Goal: Task Accomplishment & Management: Manage account settings

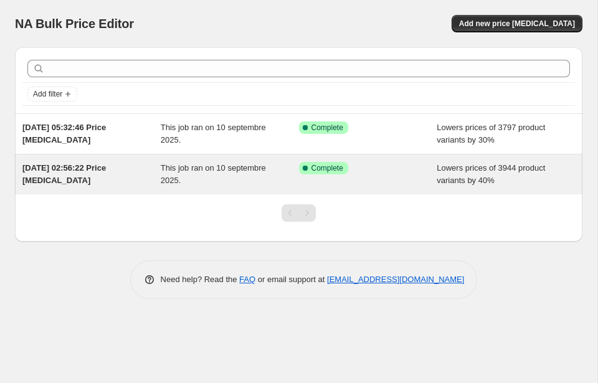
click at [32, 158] on div "[DATE] 02:56:22 Price [MEDICAL_DATA] This job ran on 10 septembre 2025. Success…" at bounding box center [298, 174] width 567 height 40
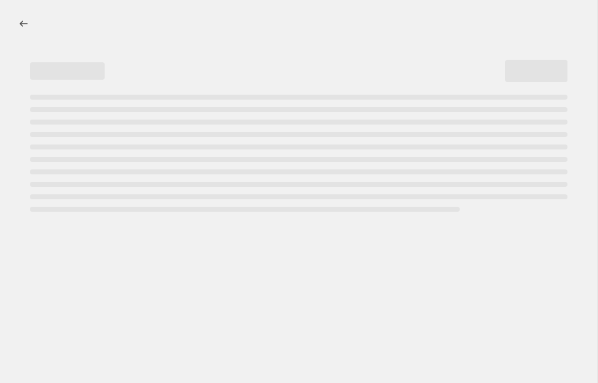
select select "percentage"
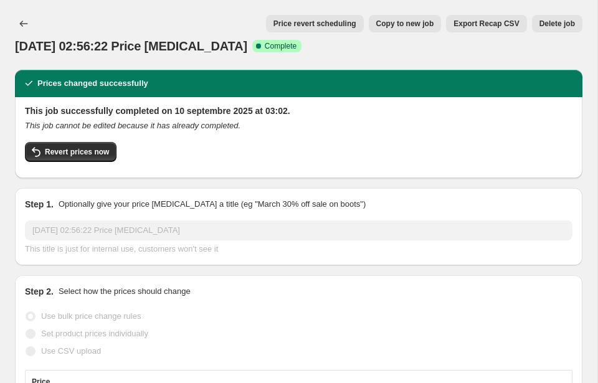
click at [546, 16] on button "Delete job" at bounding box center [557, 23] width 50 height 17
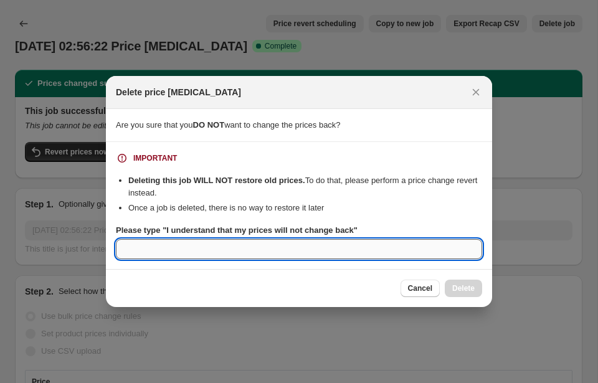
click at [423, 251] on input "Please type "I understand that my prices will not change back"" at bounding box center [299, 249] width 366 height 20
click at [252, 247] on input "SS" at bounding box center [299, 249] width 366 height 20
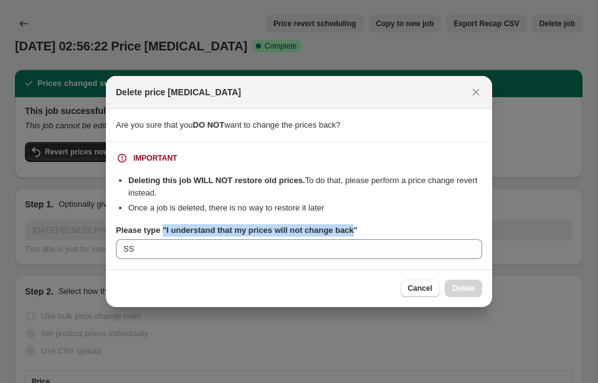
drag, startPoint x: 165, startPoint y: 230, endPoint x: 364, endPoint y: 234, distance: 199.3
click at [358, 234] on b "Please type "I understand that my prices will not change back"" at bounding box center [237, 229] width 242 height 9
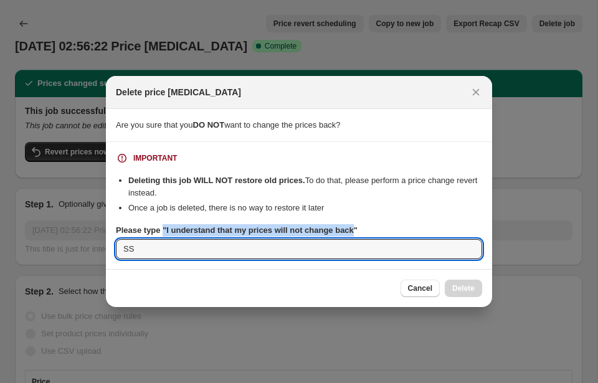
click at [364, 239] on input "SS" at bounding box center [299, 249] width 366 height 20
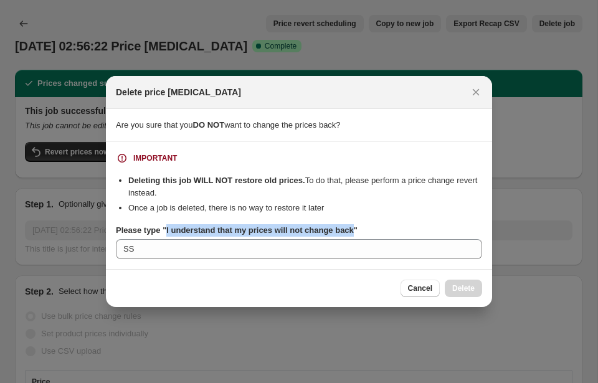
drag, startPoint x: 363, startPoint y: 233, endPoint x: 169, endPoint y: 234, distance: 193.7
click at [169, 234] on b "Please type "I understand that my prices will not change back"" at bounding box center [237, 229] width 242 height 9
copy b "I understand that my prices will not change back"
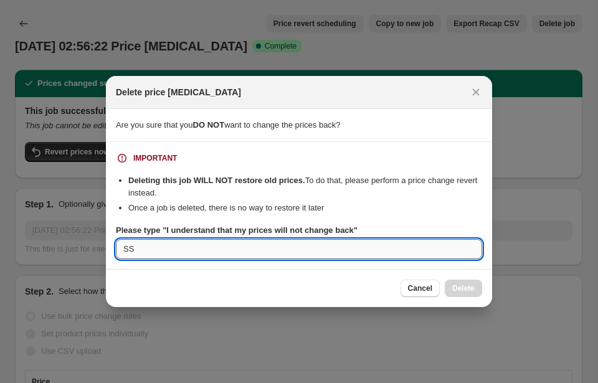
click at [161, 255] on input "SS" at bounding box center [299, 249] width 366 height 20
paste input "I understand that my prices will not change back"
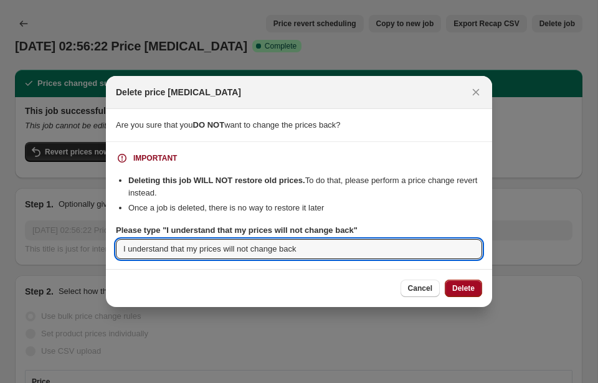
type input "I understand that my prices will not change back"
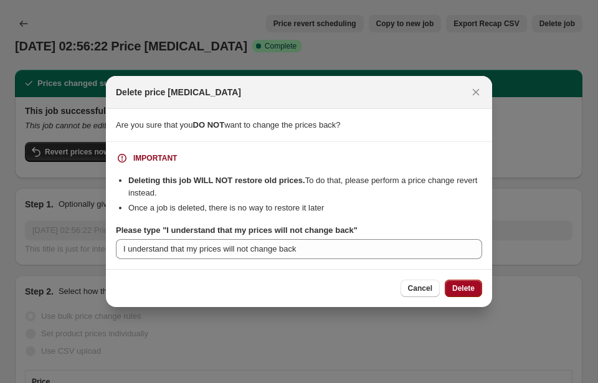
click at [467, 292] on span "Delete" at bounding box center [463, 288] width 22 height 10
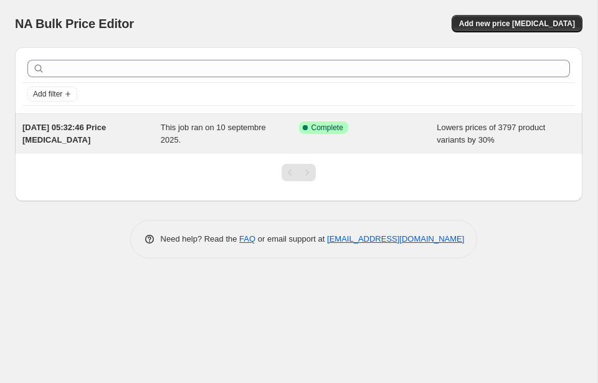
click at [544, 126] on span "Lowers prices of 3797 product variants by 30%" at bounding box center [491, 134] width 108 height 22
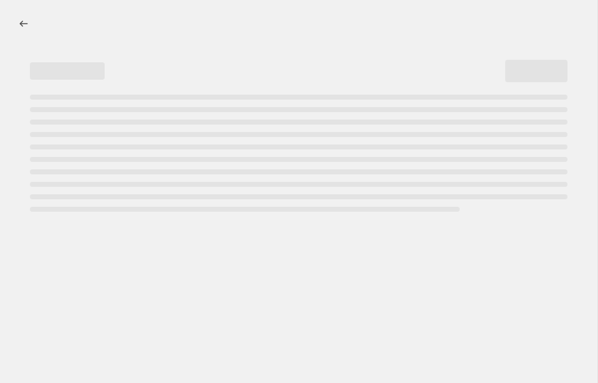
select select "percentage"
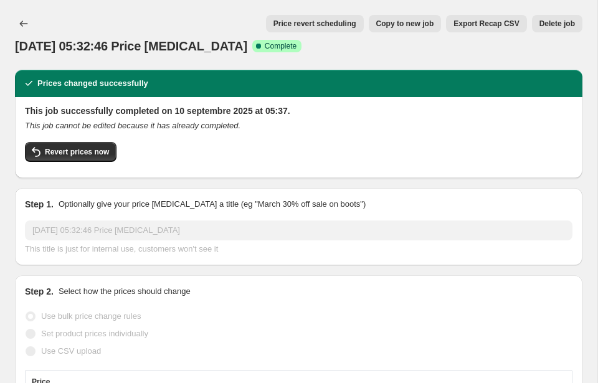
click at [559, 19] on button "Delete job" at bounding box center [557, 23] width 50 height 17
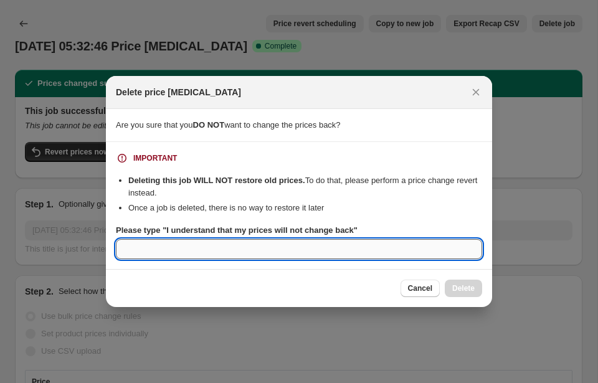
click at [373, 240] on input "Please type "I understand that my prices will not change back"" at bounding box center [299, 249] width 366 height 20
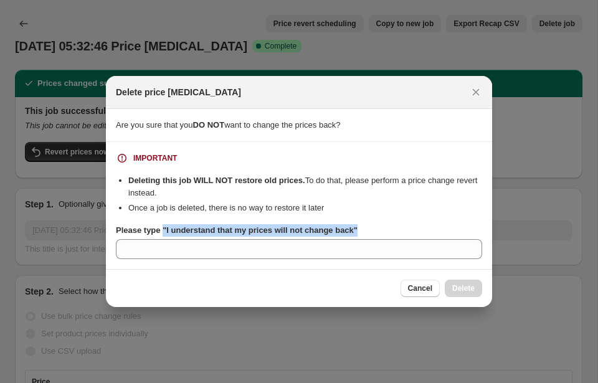
drag, startPoint x: 366, startPoint y: 233, endPoint x: 166, endPoint y: 234, distance: 200.6
click at [166, 234] on b "Please type "I understand that my prices will not change back"" at bounding box center [237, 229] width 242 height 9
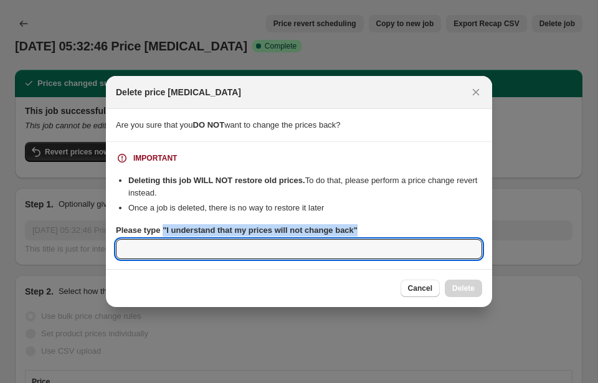
click at [166, 239] on input "Please type "I understand that my prices will not change back"" at bounding box center [299, 249] width 366 height 20
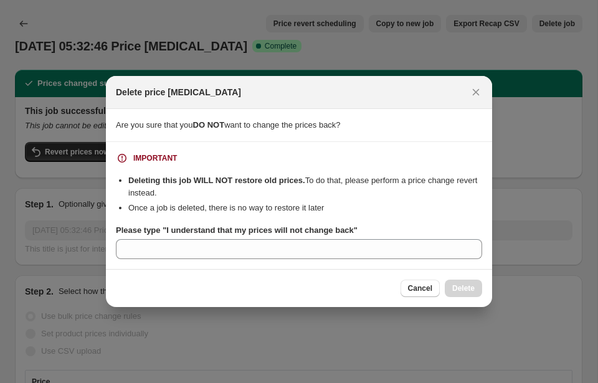
click at [166, 234] on b "Please type "I understand that my prices will not change back"" at bounding box center [237, 229] width 242 height 9
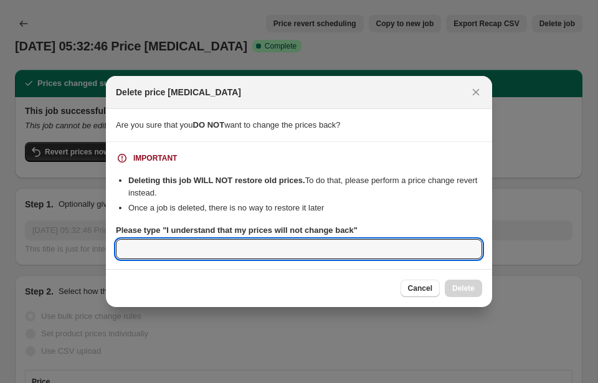
click at [166, 239] on input "Please type "I understand that my prices will not change back"" at bounding box center [299, 249] width 366 height 20
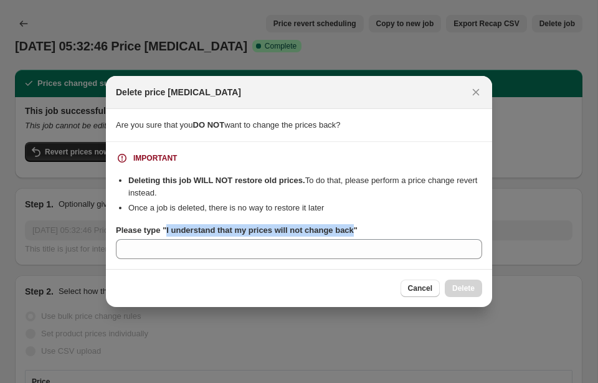
drag, startPoint x: 168, startPoint y: 234, endPoint x: 364, endPoint y: 235, distance: 195.6
click at [358, 235] on b "Please type "I understand that my prices will not change back"" at bounding box center [237, 229] width 242 height 9
copy b "I understand that my prices will not change back"
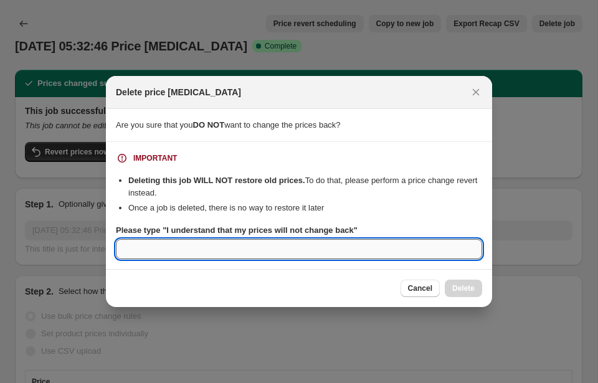
click at [352, 257] on input "Please type "I understand that my prices will not change back"" at bounding box center [299, 249] width 366 height 20
paste input "I understand that my prices will not change back"
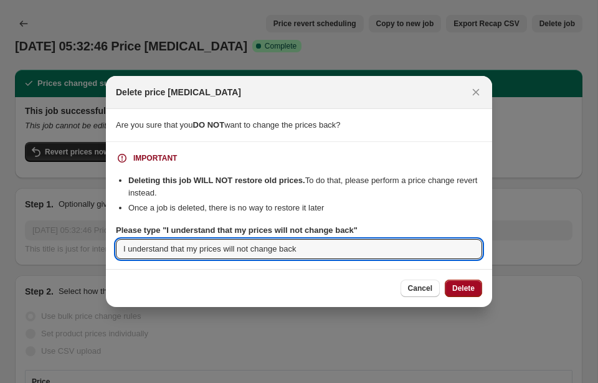
type input "I understand that my prices will not change back"
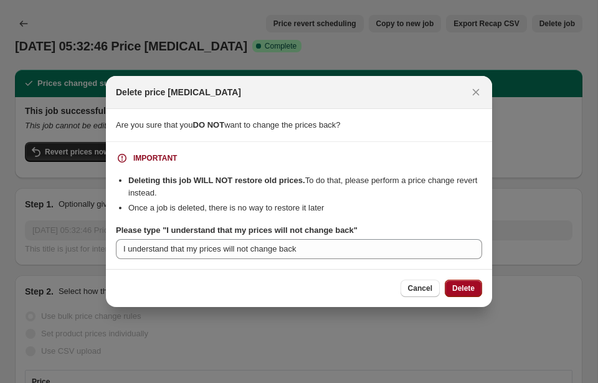
click at [473, 292] on span "Delete" at bounding box center [463, 288] width 22 height 10
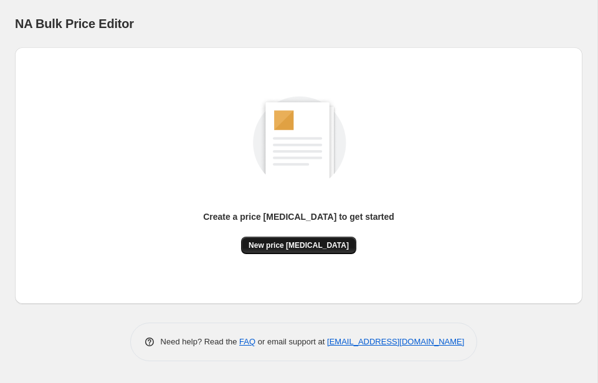
click at [277, 244] on span "New price [MEDICAL_DATA]" at bounding box center [299, 245] width 100 height 10
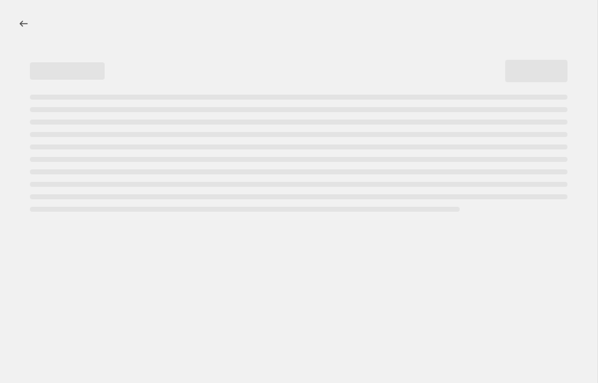
select select "percentage"
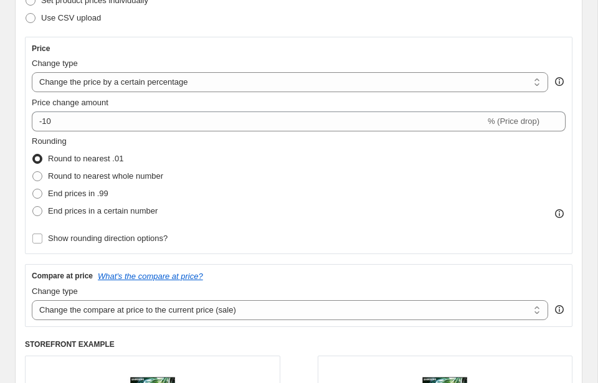
scroll to position [242, 0]
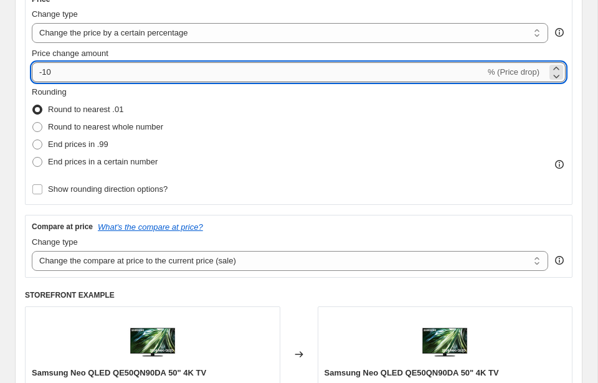
click at [52, 69] on input "-10" at bounding box center [258, 72] width 453 height 20
type input "-1"
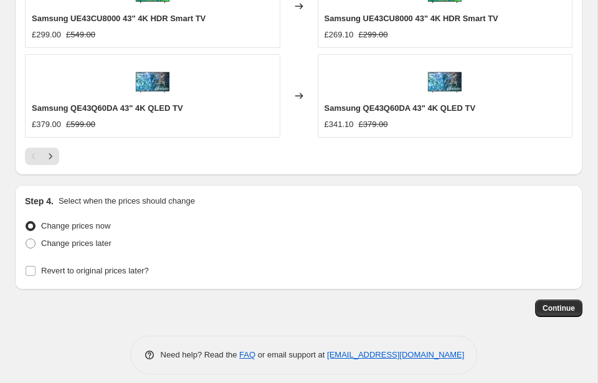
scroll to position [1178, 0]
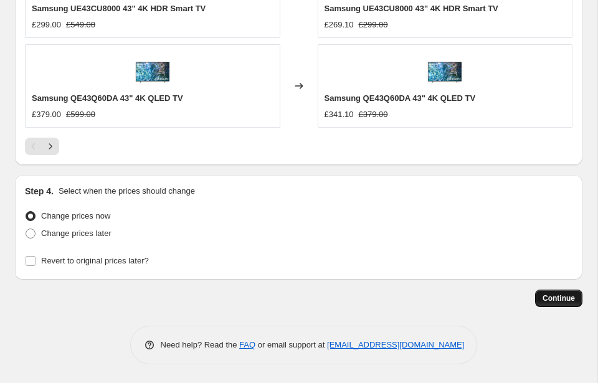
type input "-25"
click at [552, 301] on span "Continue" at bounding box center [559, 298] width 32 height 10
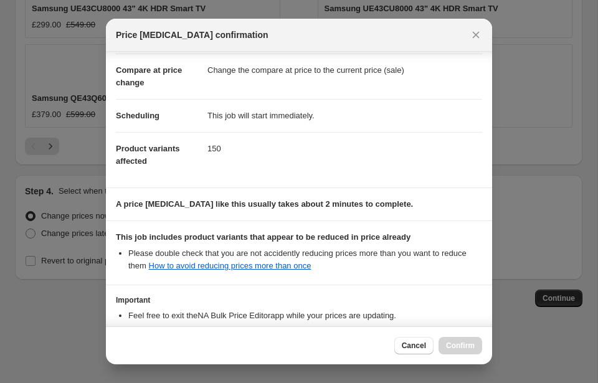
scroll to position [141, 0]
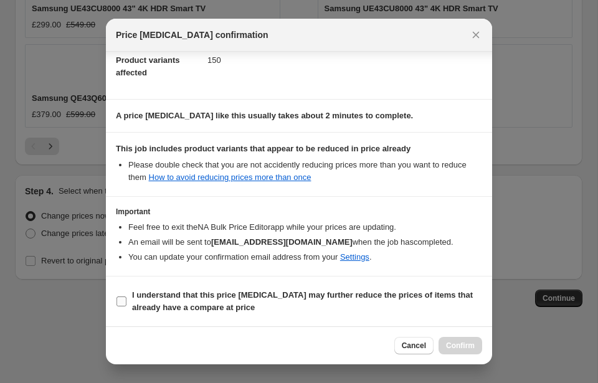
click at [128, 301] on label "I understand that this price [MEDICAL_DATA] may further reduce the prices of it…" at bounding box center [299, 302] width 366 height 30
click at [126, 301] on input "I understand that this price [MEDICAL_DATA] may further reduce the prices of it…" at bounding box center [121, 301] width 10 height 10
checkbox input "true"
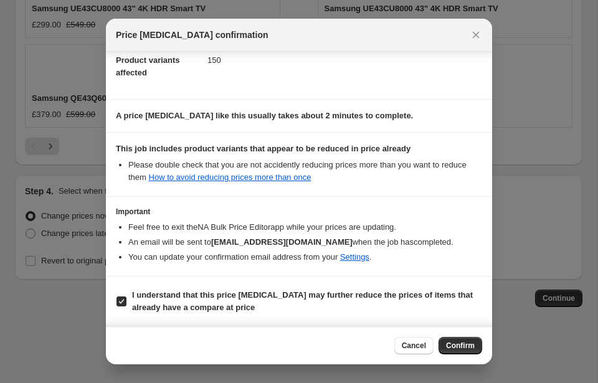
scroll to position [0, 0]
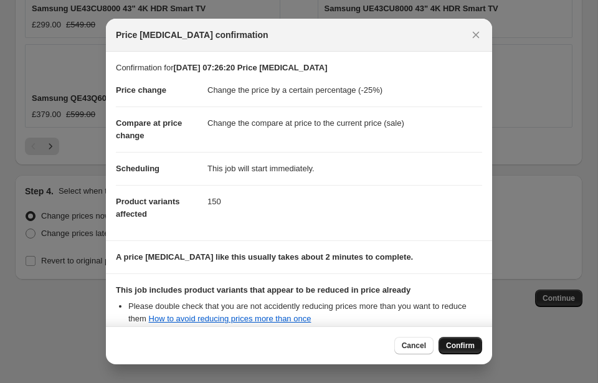
click at [450, 341] on span "Confirm" at bounding box center [460, 346] width 29 height 10
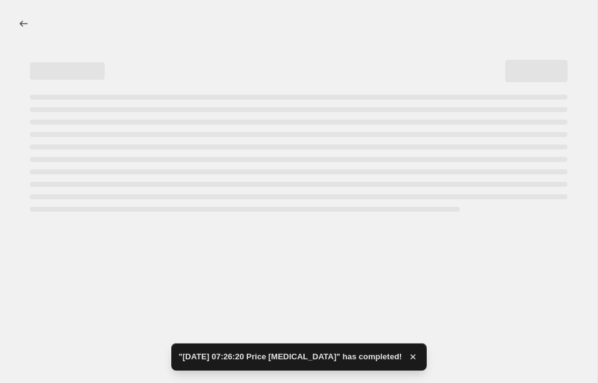
select select "percentage"
